Goal: Communication & Community: Ask a question

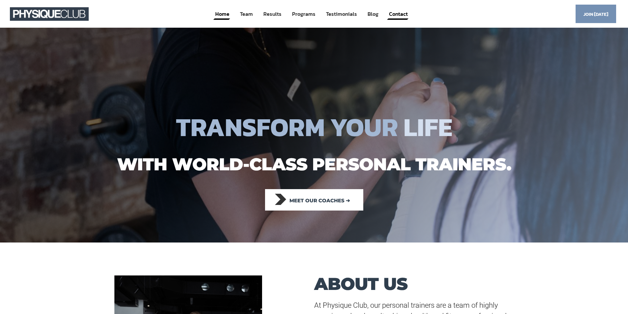
click at [357, 13] on link "Contact" at bounding box center [398, 14] width 20 height 12
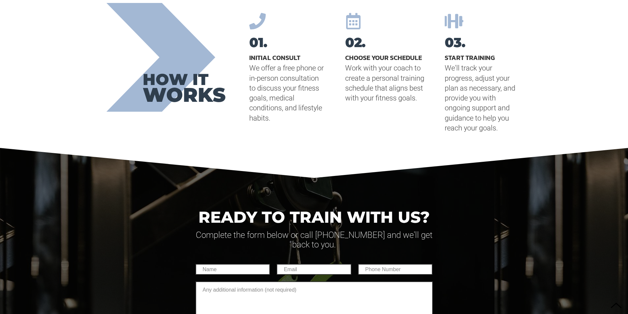
scroll to position [4516, 0]
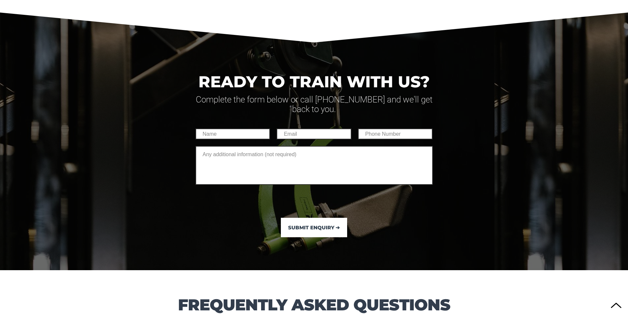
click at [249, 117] on div at bounding box center [313, 153] width 237 height 167
click at [226, 129] on input "text" at bounding box center [232, 134] width 75 height 11
type input "[PERSON_NAME]"
type input "[EMAIL_ADDRESS][DOMAIN_NAME]"
type input "0432265419"
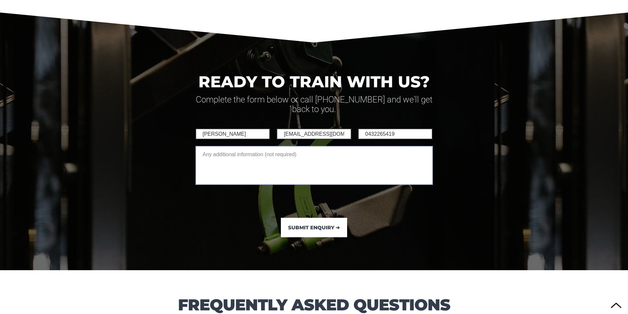
click at [245, 146] on textarea at bounding box center [313, 165] width 237 height 39
drag, startPoint x: 272, startPoint y: 143, endPoint x: 283, endPoint y: 143, distance: 10.9
click at [273, 146] on textarea "Hi [PERSON_NAME], [PERSON_NAME] & [PERSON_NAME], I'm [DEMOGRAPHIC_DATA] [DEMOGR…" at bounding box center [313, 165] width 237 height 39
click at [339, 146] on textarea "Hi [PERSON_NAME], [PERSON_NAME] & [PERSON_NAME], I'm a [DEMOGRAPHIC_DATA] [DEMO…" at bounding box center [313, 165] width 237 height 39
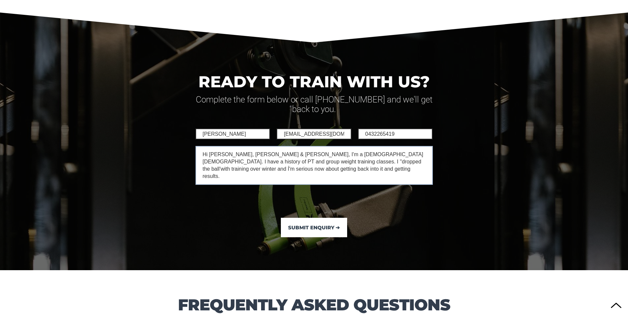
click at [286, 152] on textarea "Hi [PERSON_NAME], [PERSON_NAME] & [PERSON_NAME], I'm a [DEMOGRAPHIC_DATA] [DEMO…" at bounding box center [313, 165] width 237 height 39
click at [357, 152] on textarea "Hi [PERSON_NAME], [PERSON_NAME] & [PERSON_NAME], I'm a [DEMOGRAPHIC_DATA] [DEMO…" at bounding box center [313, 165] width 237 height 39
click at [344, 156] on textarea "Hi [PERSON_NAME], [PERSON_NAME] & [PERSON_NAME], I'm a [DEMOGRAPHIC_DATA] [DEMO…" at bounding box center [313, 165] width 237 height 39
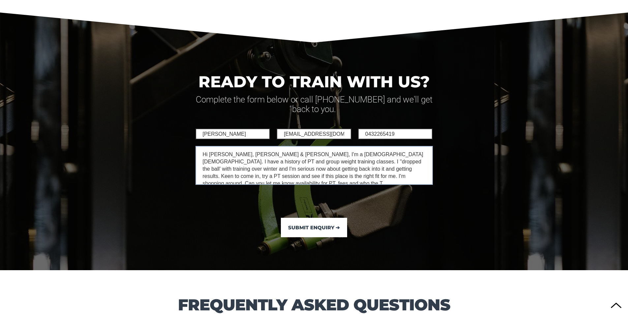
scroll to position [2, 0]
type textarea "Hi [PERSON_NAME], [PERSON_NAME] & [PERSON_NAME], I'm a [DEMOGRAPHIC_DATA] [DEMO…"
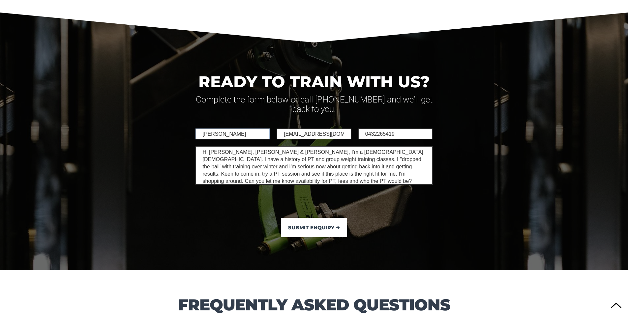
click at [227, 129] on input "[PERSON_NAME]" at bounding box center [232, 134] width 75 height 11
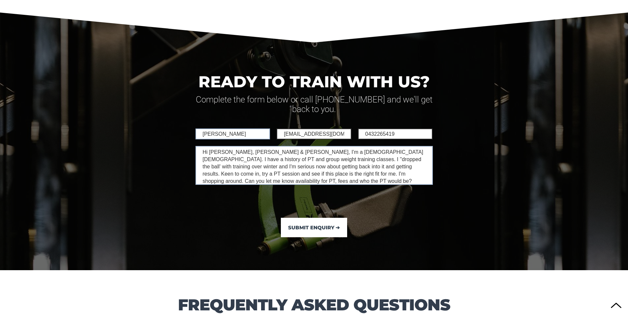
type input "[PERSON_NAME]"
click at [293, 168] on textarea "Hi [PERSON_NAME], [PERSON_NAME] & [PERSON_NAME], I'm a [DEMOGRAPHIC_DATA] [DEMO…" at bounding box center [313, 165] width 237 height 39
drag, startPoint x: 300, startPoint y: 168, endPoint x: 186, endPoint y: 137, distance: 118.2
click at [186, 137] on section "READY TO TRAIN WITH US? Complete the form below or call [PHONE_NUMBER] and we'l…" at bounding box center [314, 140] width 628 height 259
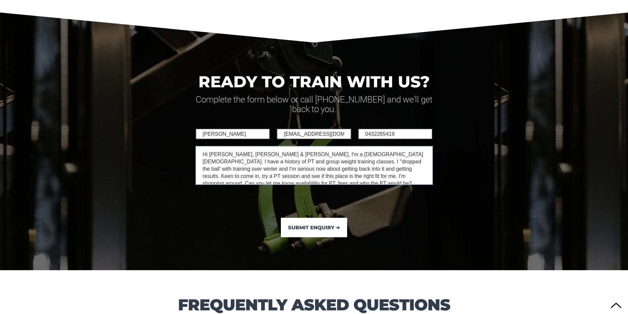
click at [309, 170] on textarea "Hi [PERSON_NAME], [PERSON_NAME] & [PERSON_NAME], I'm a [DEMOGRAPHIC_DATA] [DEMO…" at bounding box center [313, 165] width 237 height 39
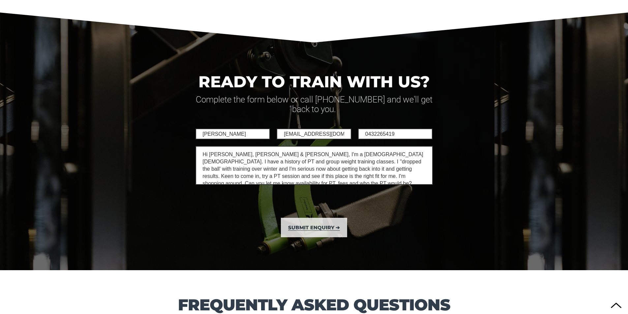
click at [317, 218] on button "Submit Enquiry ➔" at bounding box center [314, 227] width 66 height 19
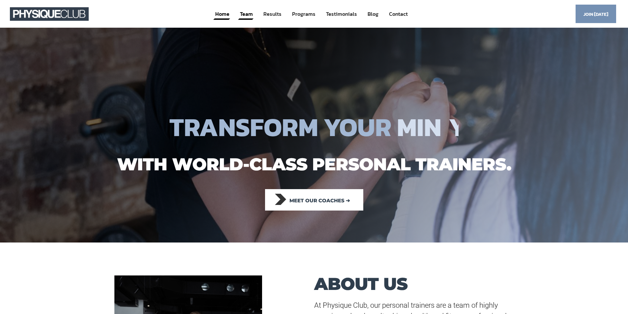
click at [245, 15] on link "Team" at bounding box center [246, 14] width 14 height 12
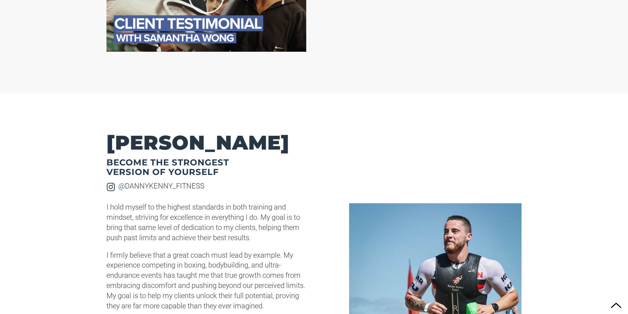
scroll to position [1681, 0]
